Goal: Task Accomplishment & Management: Manage account settings

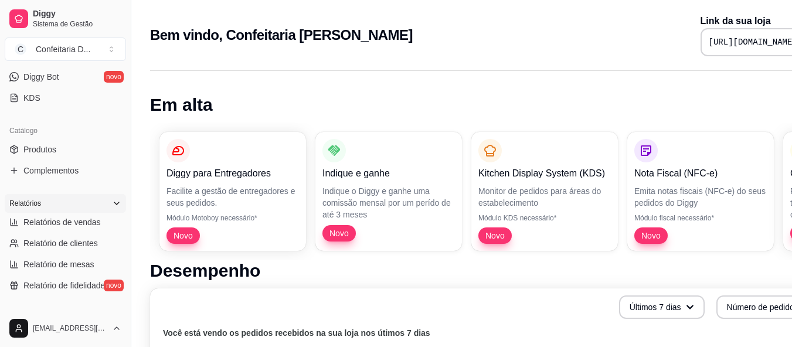
scroll to position [117, 0]
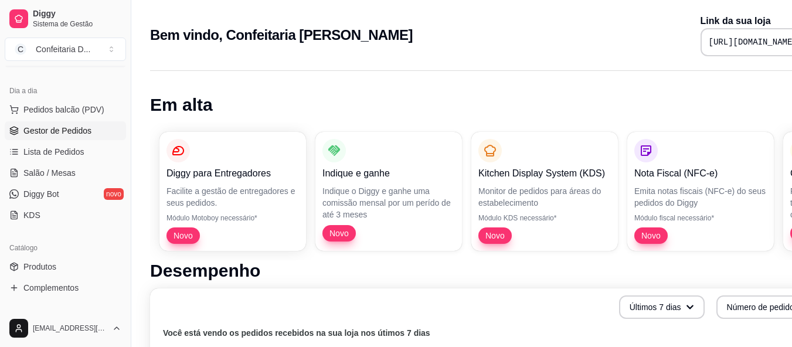
click at [66, 133] on span "Gestor de Pedidos" at bounding box center [57, 131] width 68 height 12
click at [30, 128] on span "Gestor de Pedidos" at bounding box center [57, 131] width 68 height 12
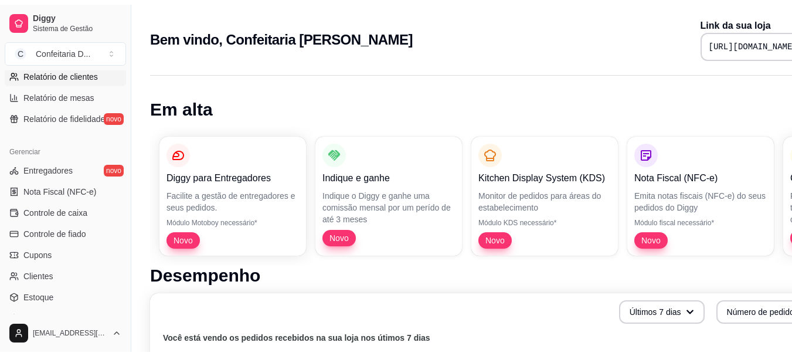
scroll to position [410, 0]
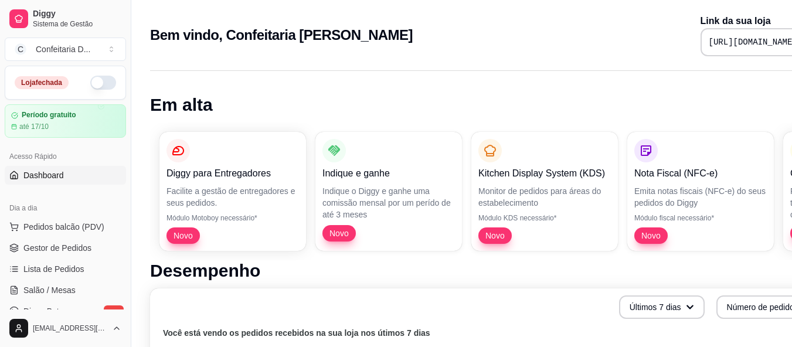
click at [93, 84] on button "button" at bounding box center [103, 83] width 26 height 14
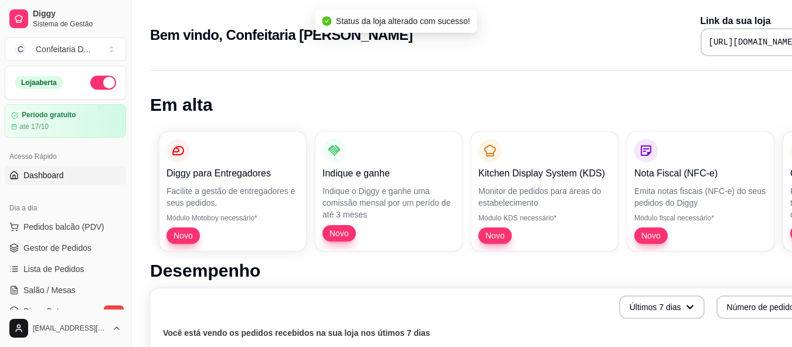
click at [709, 43] on pre "[URL][DOMAIN_NAME]" at bounding box center [753, 42] width 89 height 12
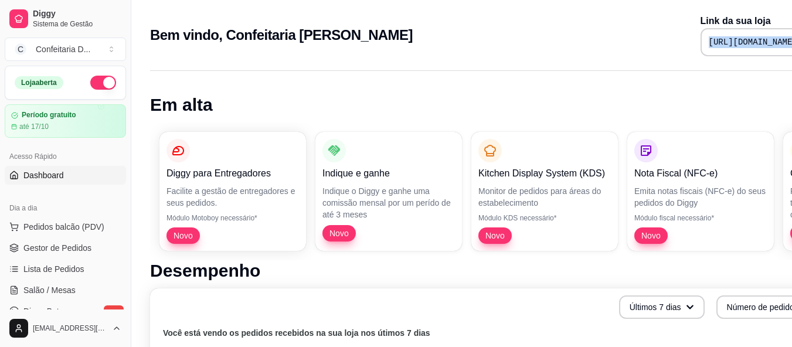
click at [709, 43] on pre "[URL][DOMAIN_NAME]" at bounding box center [753, 42] width 89 height 12
copy div "[URL][DOMAIN_NAME]"
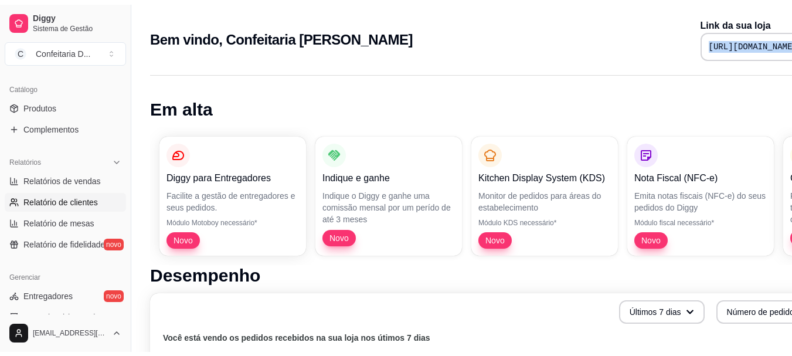
scroll to position [293, 0]
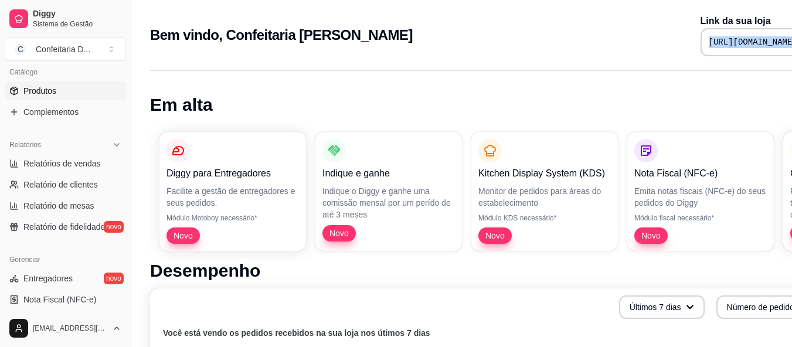
click at [67, 86] on link "Produtos" at bounding box center [65, 90] width 121 height 19
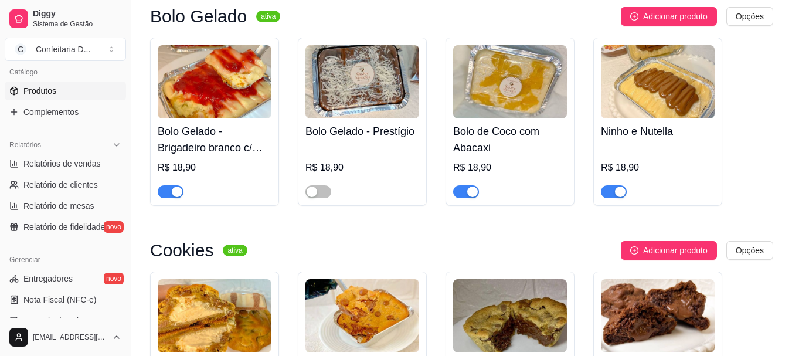
scroll to position [1466, 0]
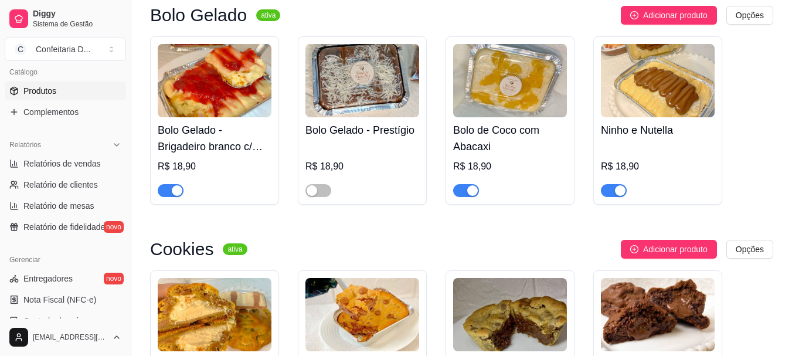
click at [169, 184] on span "button" at bounding box center [171, 190] width 26 height 13
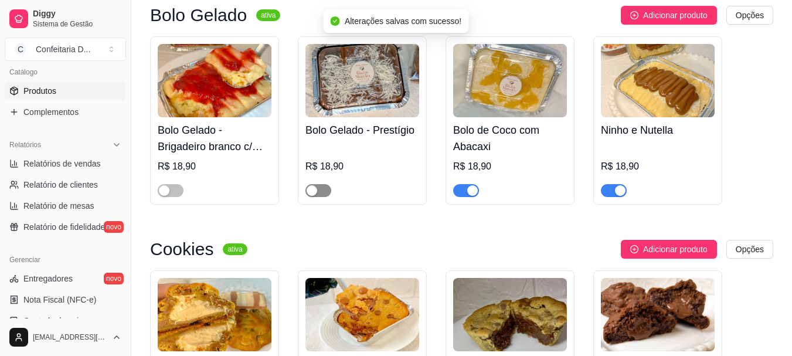
click at [314, 185] on div "button" at bounding box center [312, 190] width 11 height 11
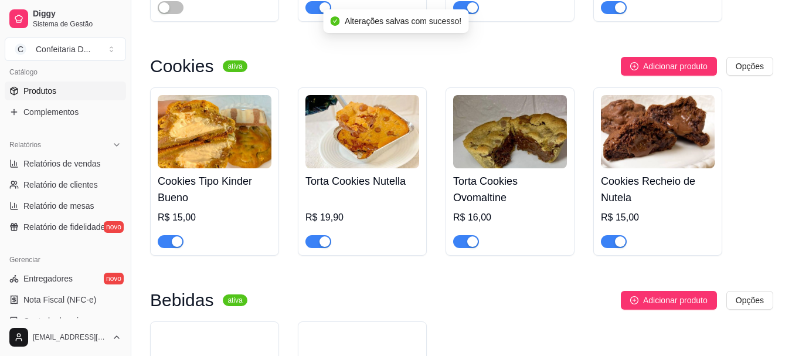
scroll to position [1642, 0]
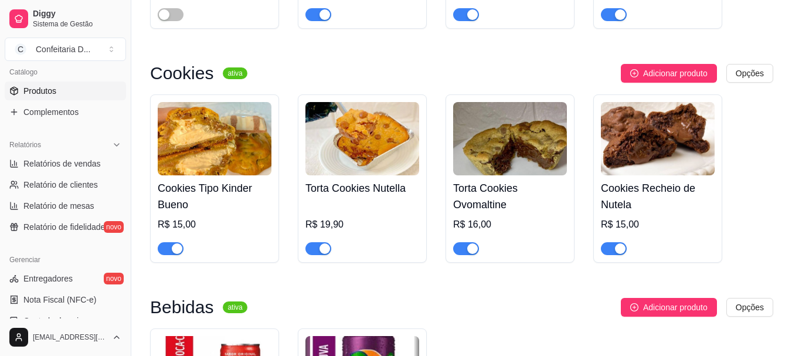
click at [462, 242] on span "button" at bounding box center [466, 248] width 26 height 13
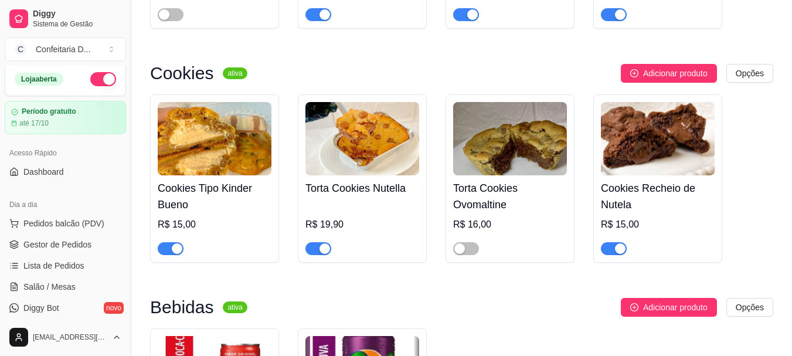
scroll to position [0, 0]
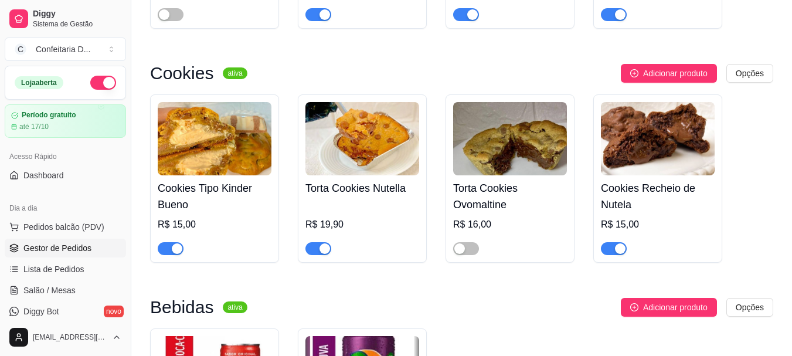
click at [75, 249] on span "Gestor de Pedidos" at bounding box center [57, 248] width 68 height 12
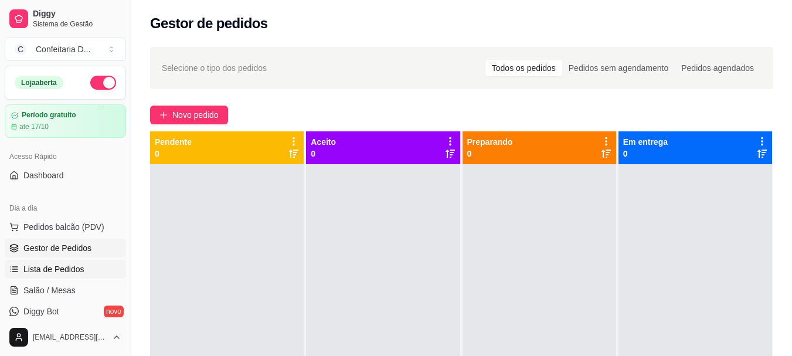
click at [68, 270] on span "Lista de Pedidos" at bounding box center [53, 269] width 61 height 12
